Goal: Information Seeking & Learning: Understand process/instructions

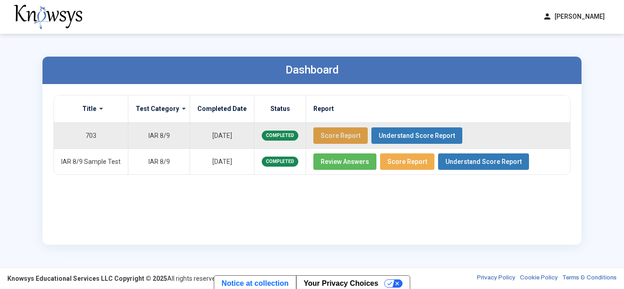
click at [340, 135] on span "Score Report" at bounding box center [341, 135] width 40 height 7
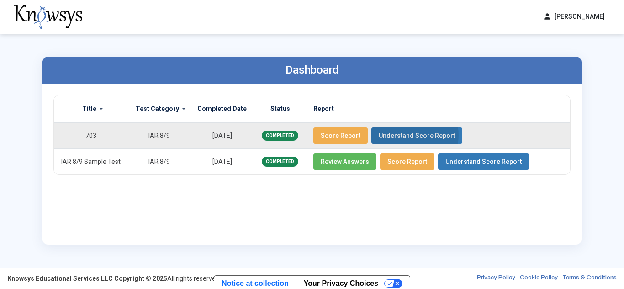
click at [400, 135] on span "Understand Score Report" at bounding box center [417, 135] width 76 height 7
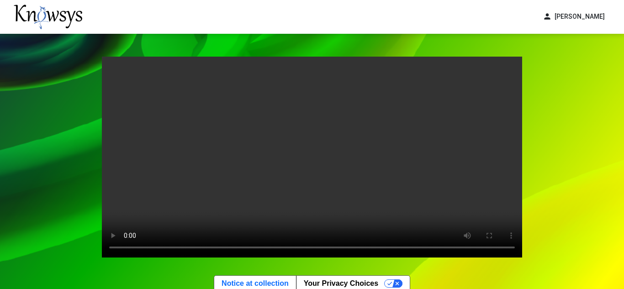
click at [250, 126] on video "Your browser does not support the video tag." at bounding box center [312, 157] width 420 height 201
click at [154, 191] on video "Your browser does not support the video tag." at bounding box center [312, 157] width 420 height 201
click at [239, 118] on video "Your browser does not support the video tag." at bounding box center [312, 157] width 420 height 201
click at [277, 165] on video "Your browser does not support the video tag." at bounding box center [312, 157] width 420 height 201
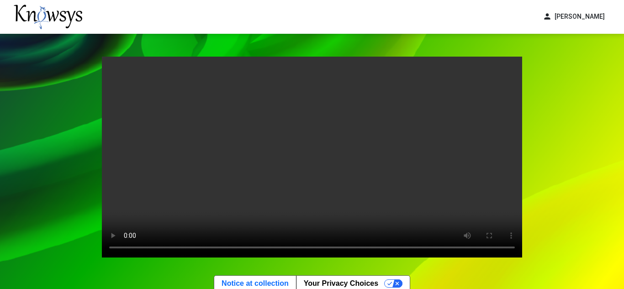
click at [277, 165] on video "Your browser does not support the video tag." at bounding box center [312, 157] width 420 height 201
click at [328, 139] on video "Your browser does not support the video tag." at bounding box center [312, 157] width 420 height 201
click at [306, 144] on video "Your browser does not support the video tag." at bounding box center [312, 157] width 420 height 201
click at [201, 132] on video "Your browser does not support the video tag." at bounding box center [312, 157] width 420 height 201
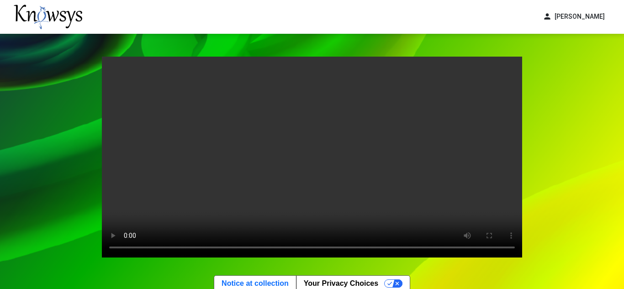
click at [202, 135] on video "Your browser does not support the video tag." at bounding box center [312, 157] width 420 height 201
click at [184, 136] on video "Your browser does not support the video tag." at bounding box center [312, 157] width 420 height 201
click at [114, 153] on video "Your browser does not support the video tag." at bounding box center [312, 157] width 420 height 201
click at [354, 104] on video "Your browser does not support the video tag." at bounding box center [312, 157] width 420 height 201
click at [412, 135] on video "Your browser does not support the video tag." at bounding box center [312, 157] width 420 height 201
